Goal: Task Accomplishment & Management: Manage account settings

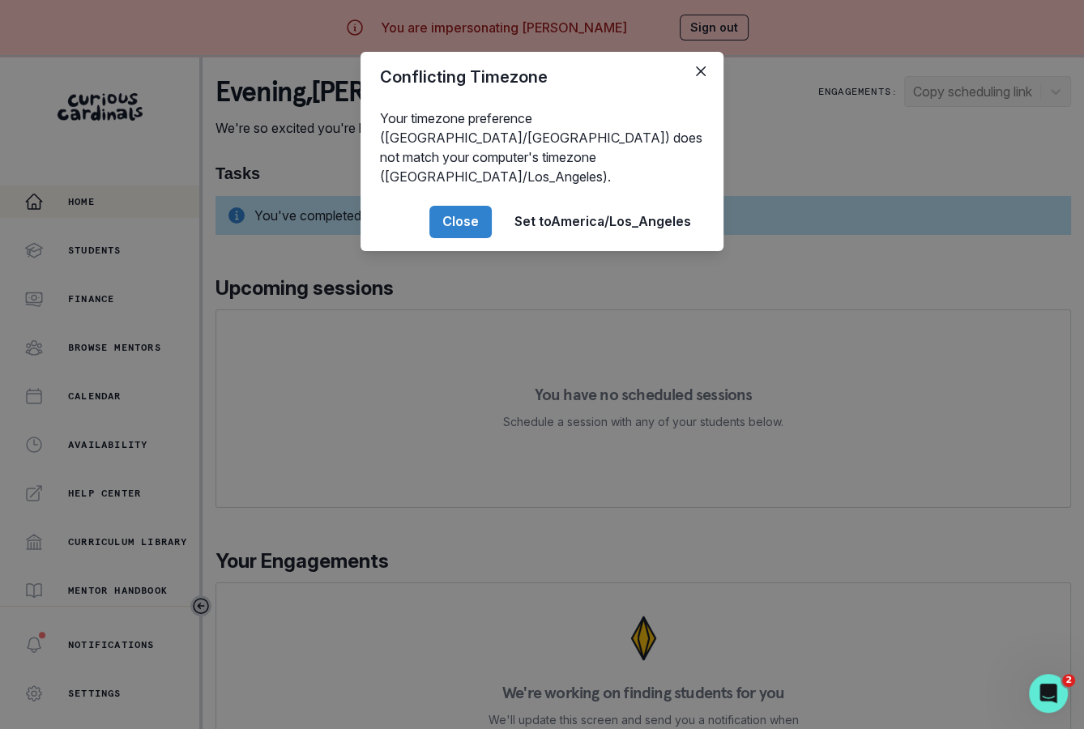
click at [370, 353] on div "Conflicting Timezone Your timezone preference ([GEOGRAPHIC_DATA]/[GEOGRAPHIC_DA…" at bounding box center [542, 364] width 1084 height 729
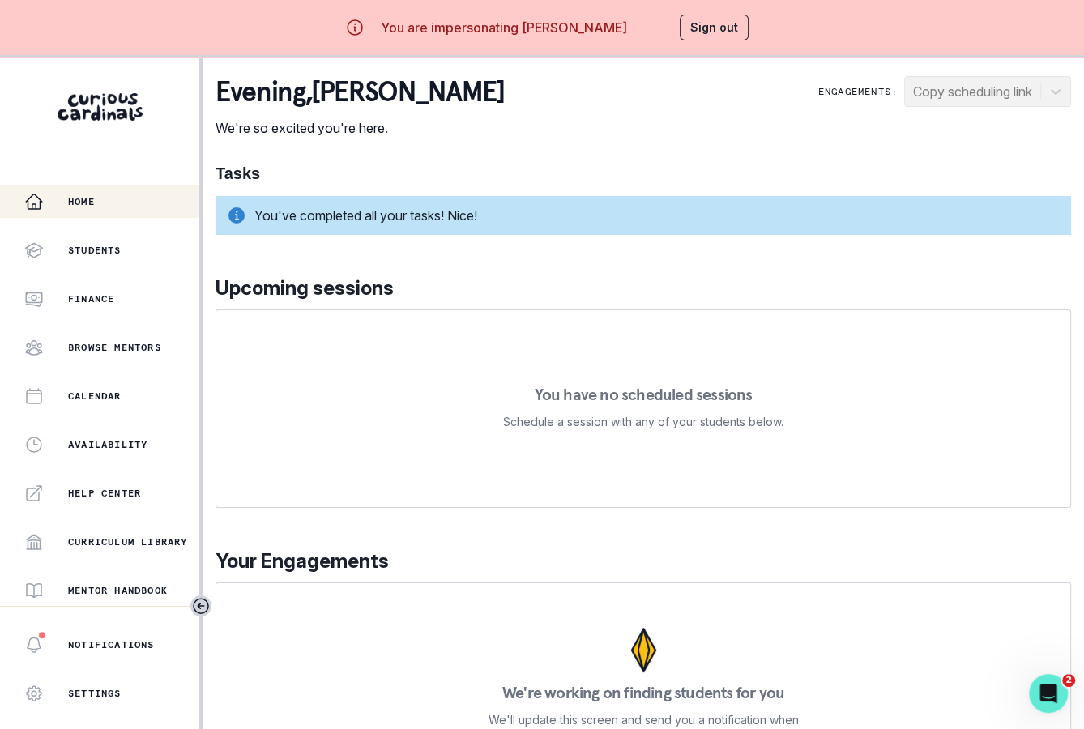
scroll to position [14, 0]
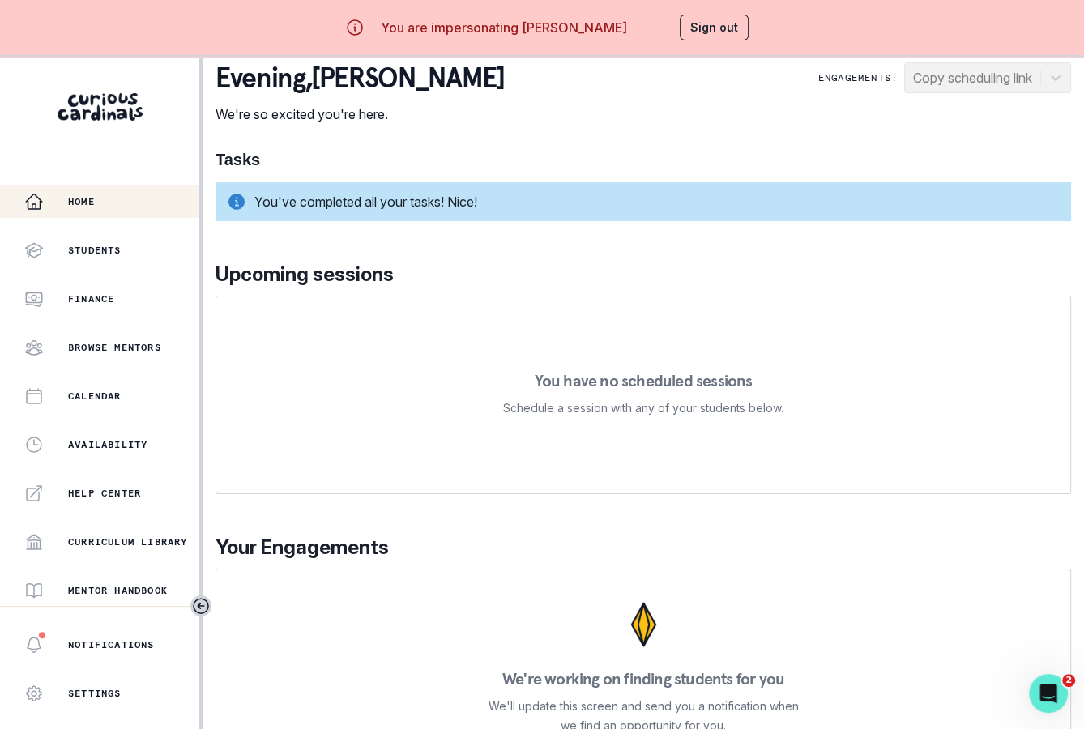
click at [706, 28] on button "Sign out" at bounding box center [714, 28] width 69 height 26
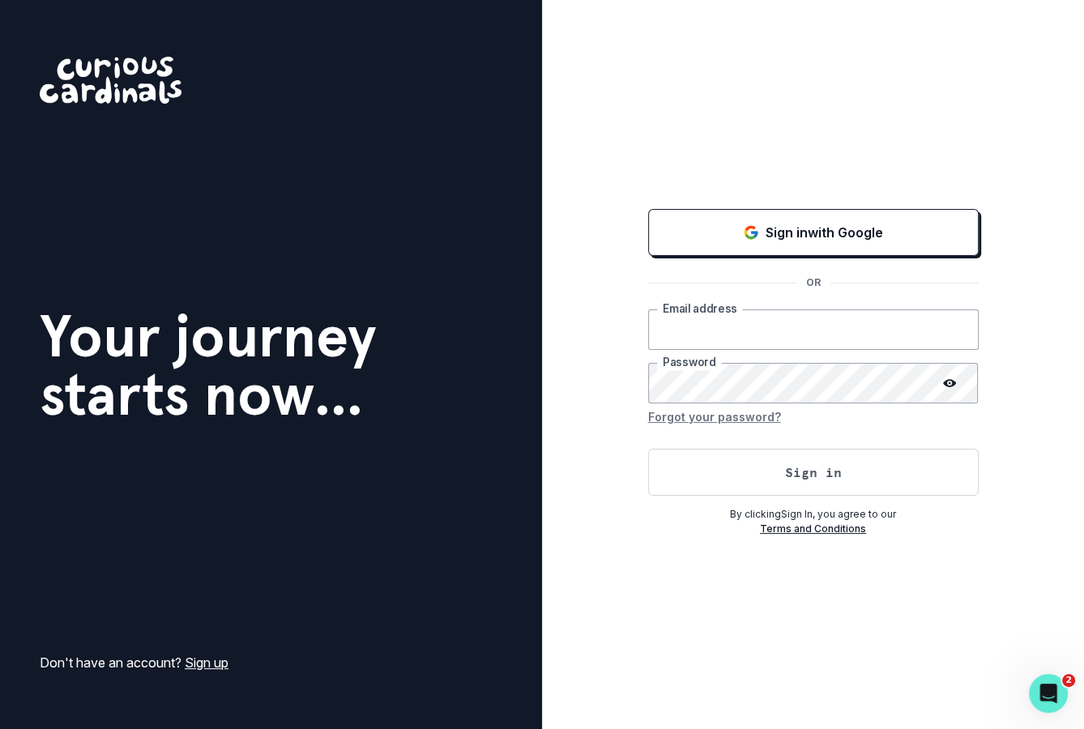
type input "[EMAIL_ADDRESS][DOMAIN_NAME]"
click at [727, 451] on button "Sign in" at bounding box center [813, 472] width 331 height 47
